Goal: Task Accomplishment & Management: Use online tool/utility

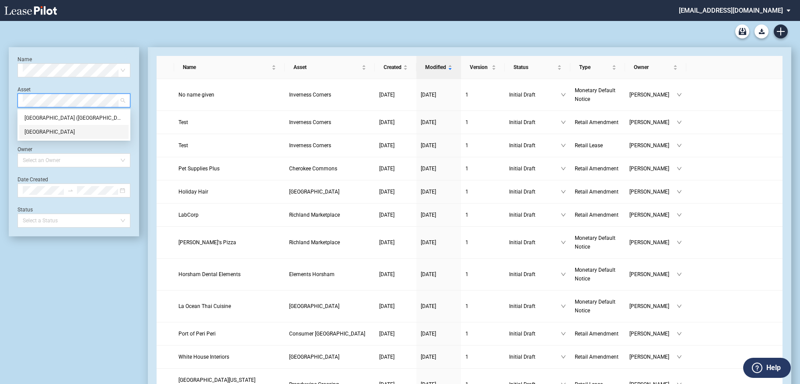
click at [86, 130] on div "[GEOGRAPHIC_DATA]" at bounding box center [73, 132] width 99 height 9
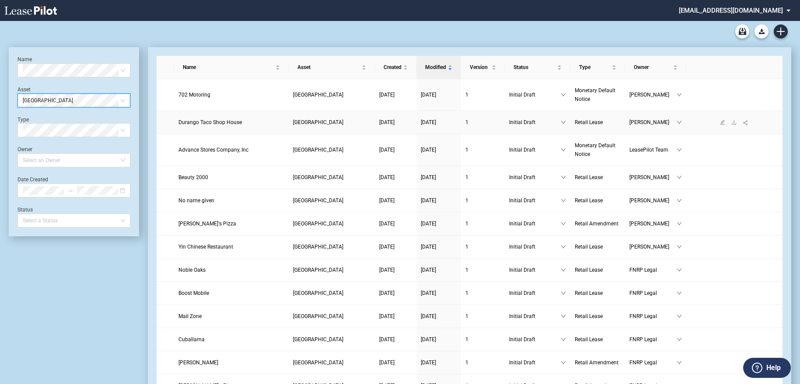
click at [216, 125] on span "Durango Taco Shop House" at bounding box center [209, 122] width 63 height 6
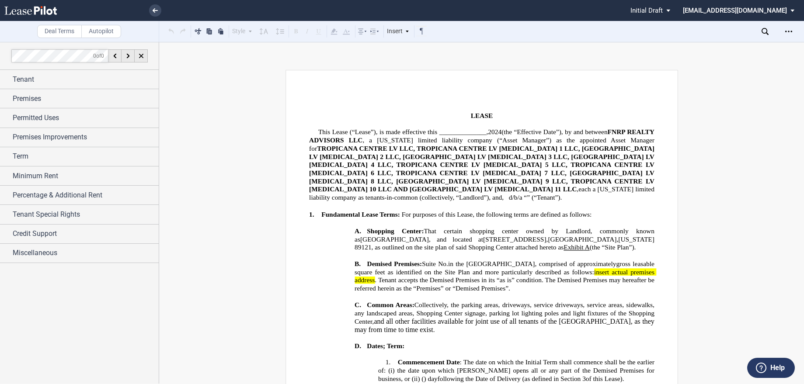
click at [583, 164] on span "TROPICANA CENTRE LV LLC, TROPICANA CENTRE LV [MEDICAL_DATA] 1 LLC, [GEOGRAPHIC_…" at bounding box center [482, 169] width 347 height 48
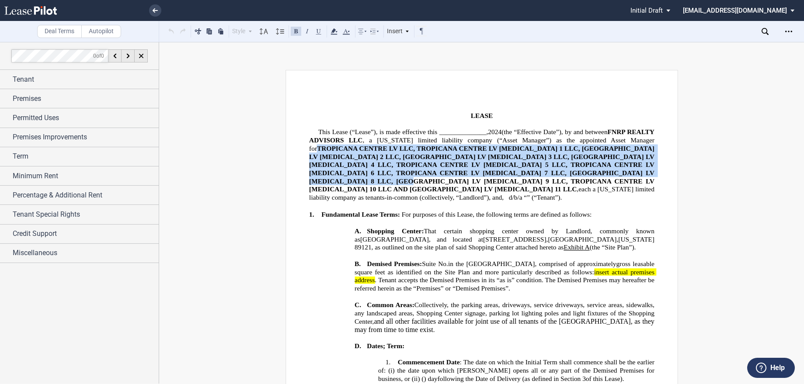
drag, startPoint x: 305, startPoint y: 150, endPoint x: 383, endPoint y: 183, distance: 84.6
